Goal: Information Seeking & Learning: Find specific fact

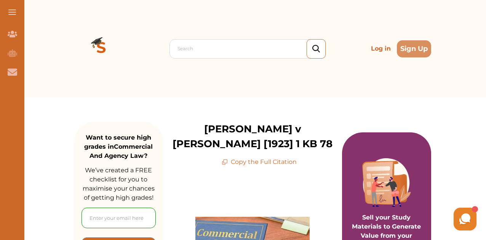
scroll to position [63, 0]
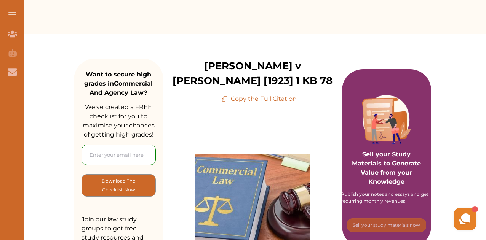
click at [252, 95] on p "Copy the Full Citation" at bounding box center [259, 99] width 75 height 9
click at [257, 95] on p "Copy the Full Citation" at bounding box center [259, 99] width 75 height 9
click at [234, 95] on p "Copy the Full Citation" at bounding box center [259, 99] width 75 height 9
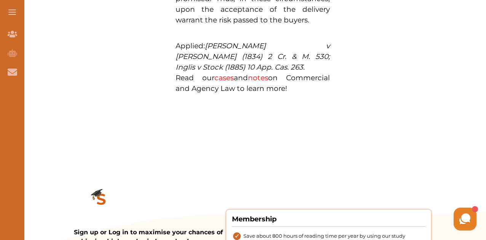
scroll to position [953, 0]
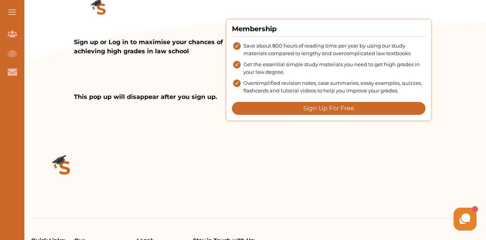
click at [12, 17] on button at bounding box center [12, 12] width 24 height 24
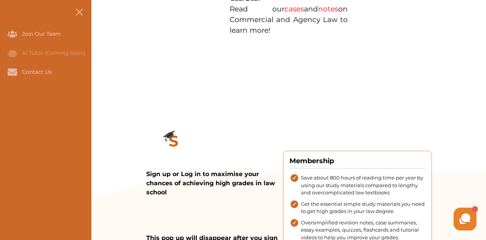
click at [83, 10] on button at bounding box center [79, 12] width 24 height 24
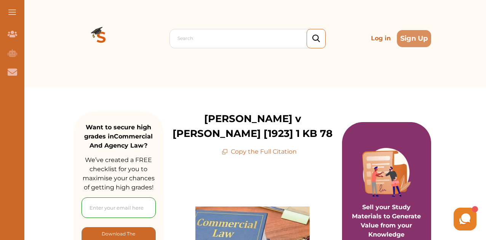
scroll to position [0, 0]
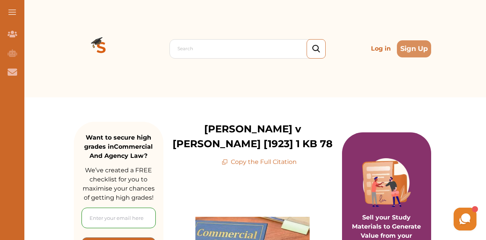
click at [13, 10] on button at bounding box center [12, 12] width 24 height 24
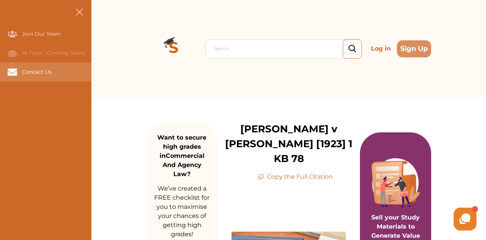
click at [64, 81] on div "Contact Us" at bounding box center [45, 72] width 91 height 19
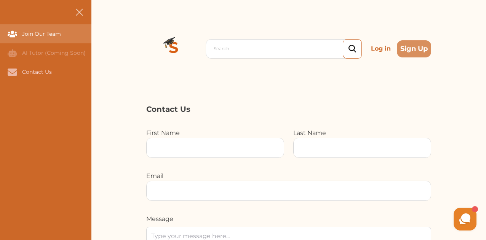
click at [59, 38] on div "Join Our Team" at bounding box center [45, 33] width 91 height 19
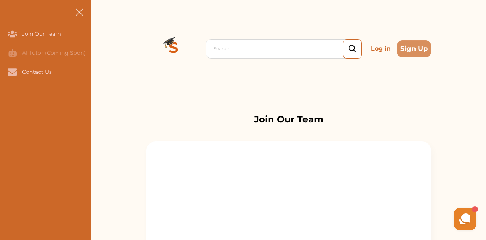
click at [80, 16] on button at bounding box center [79, 12] width 24 height 24
